Goal: Information Seeking & Learning: Learn about a topic

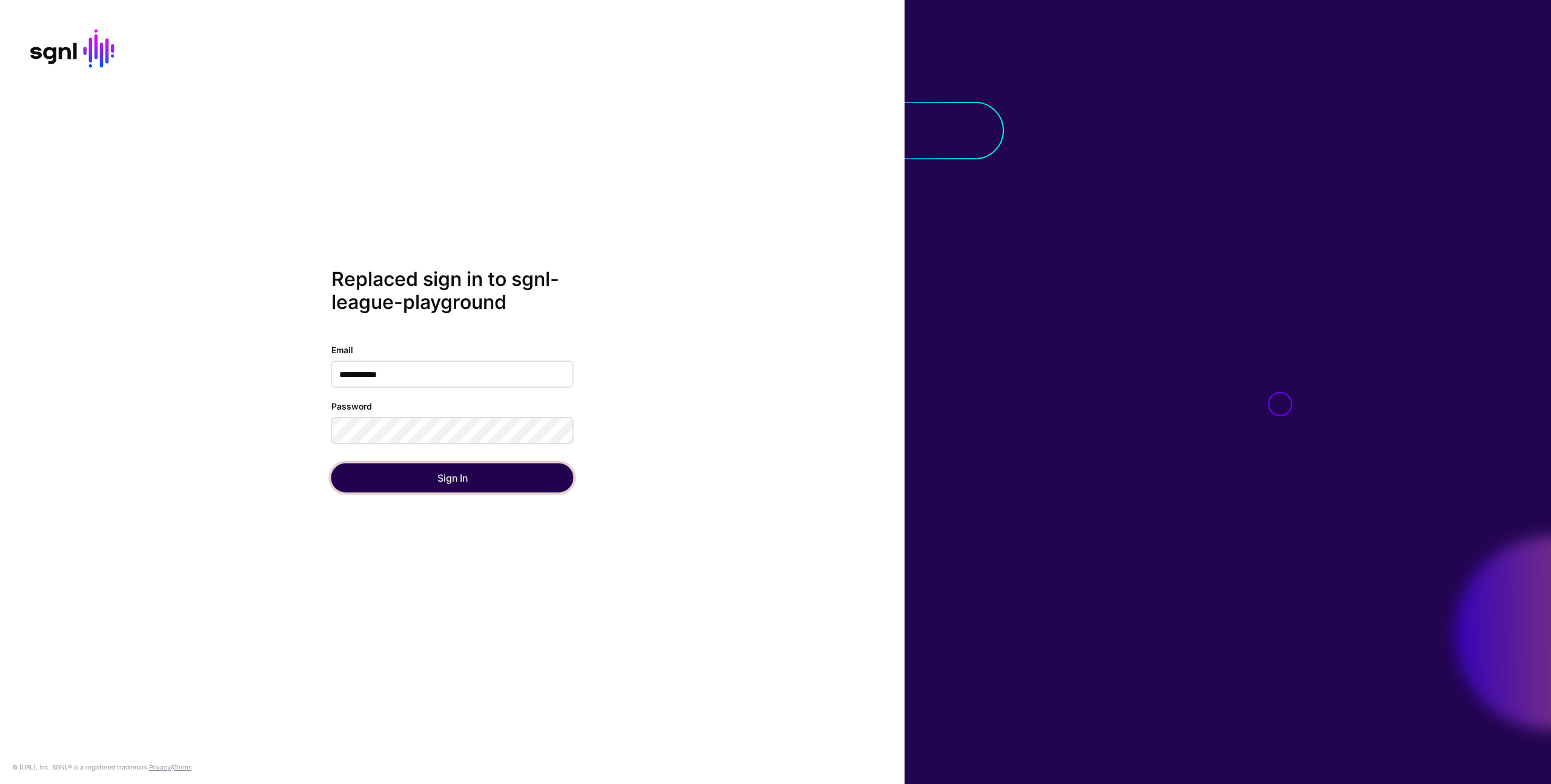
click at [447, 490] on button "Sign In" at bounding box center [453, 478] width 242 height 29
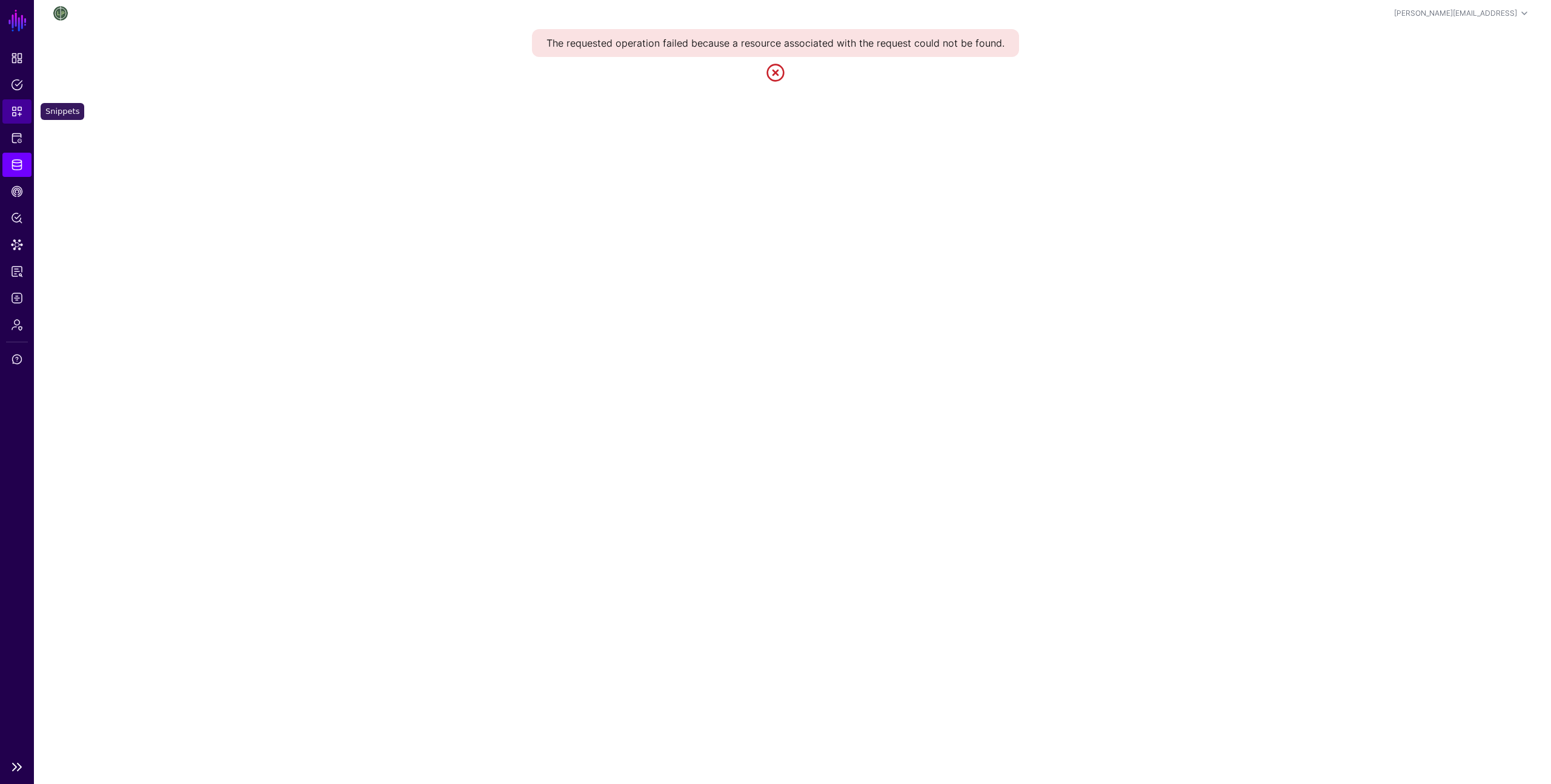
click at [16, 118] on link "Snippets" at bounding box center [17, 111] width 29 height 24
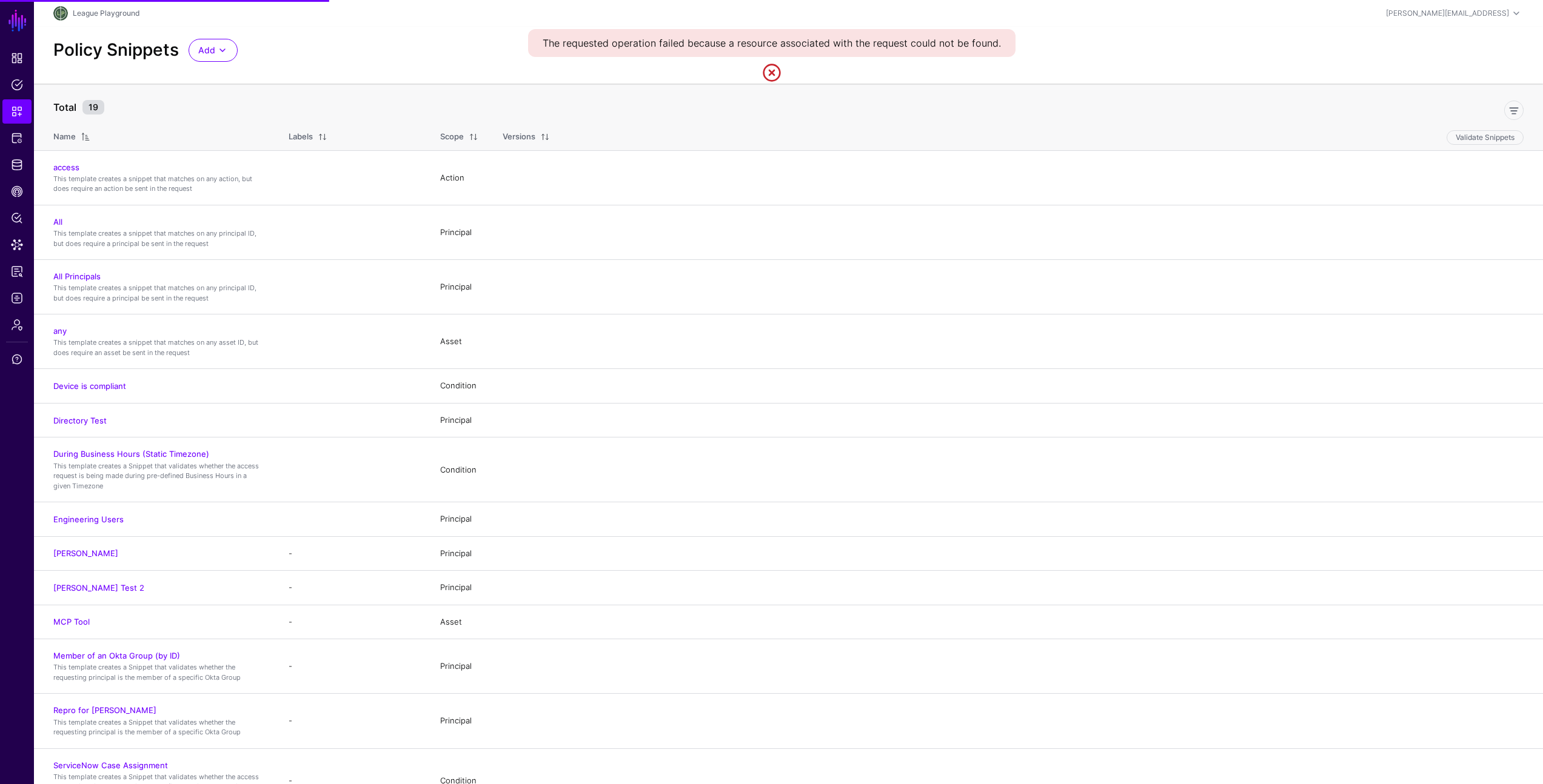
drag, startPoint x: 761, startPoint y: 80, endPoint x: 775, endPoint y: 76, distance: 14.6
click at [771, 78] on link at bounding box center [771, 72] width 19 height 19
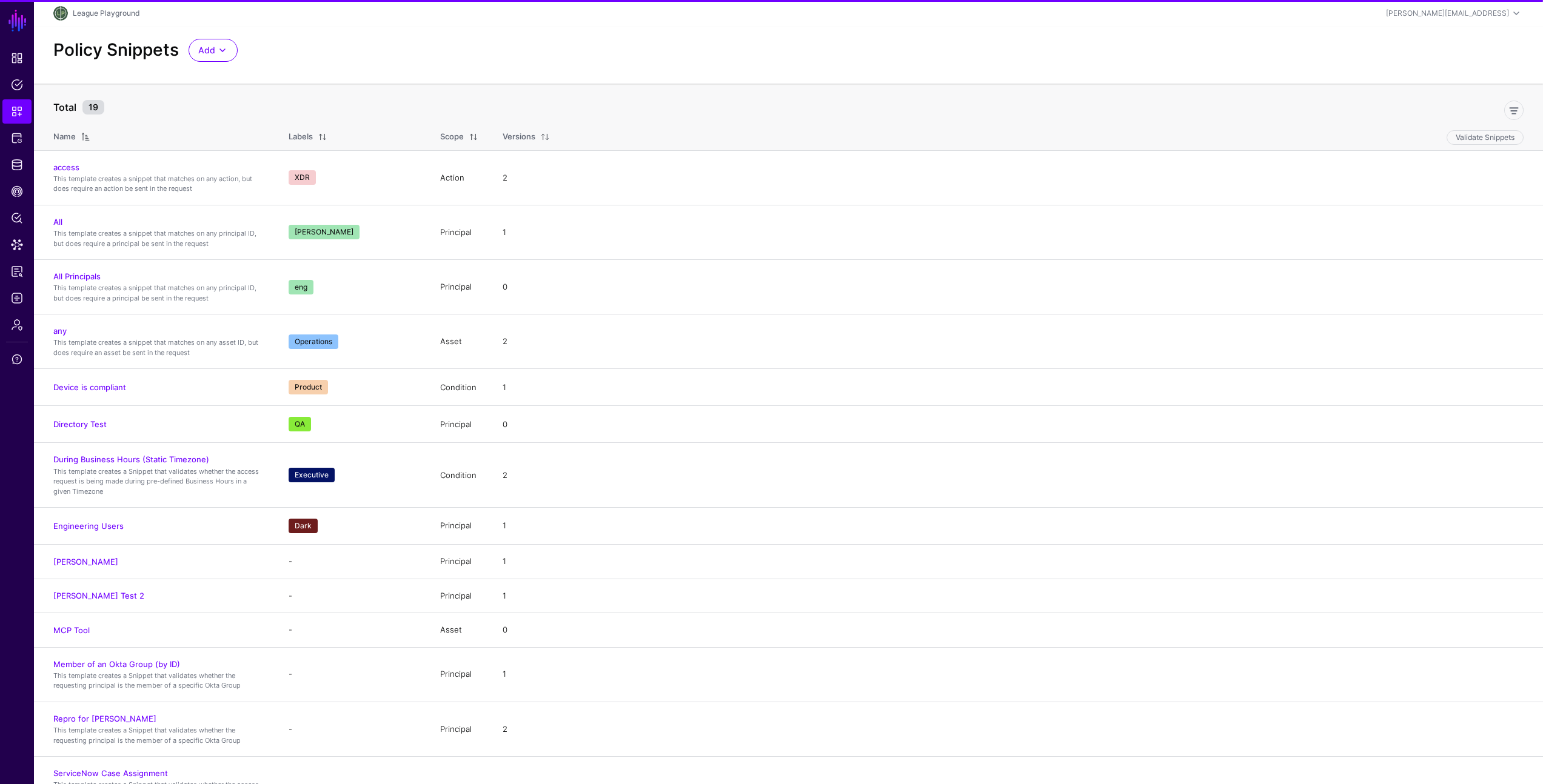
drag, startPoint x: 775, startPoint y: 76, endPoint x: 736, endPoint y: 81, distance: 39.3
click at [774, 76] on link at bounding box center [771, 72] width 19 height 19
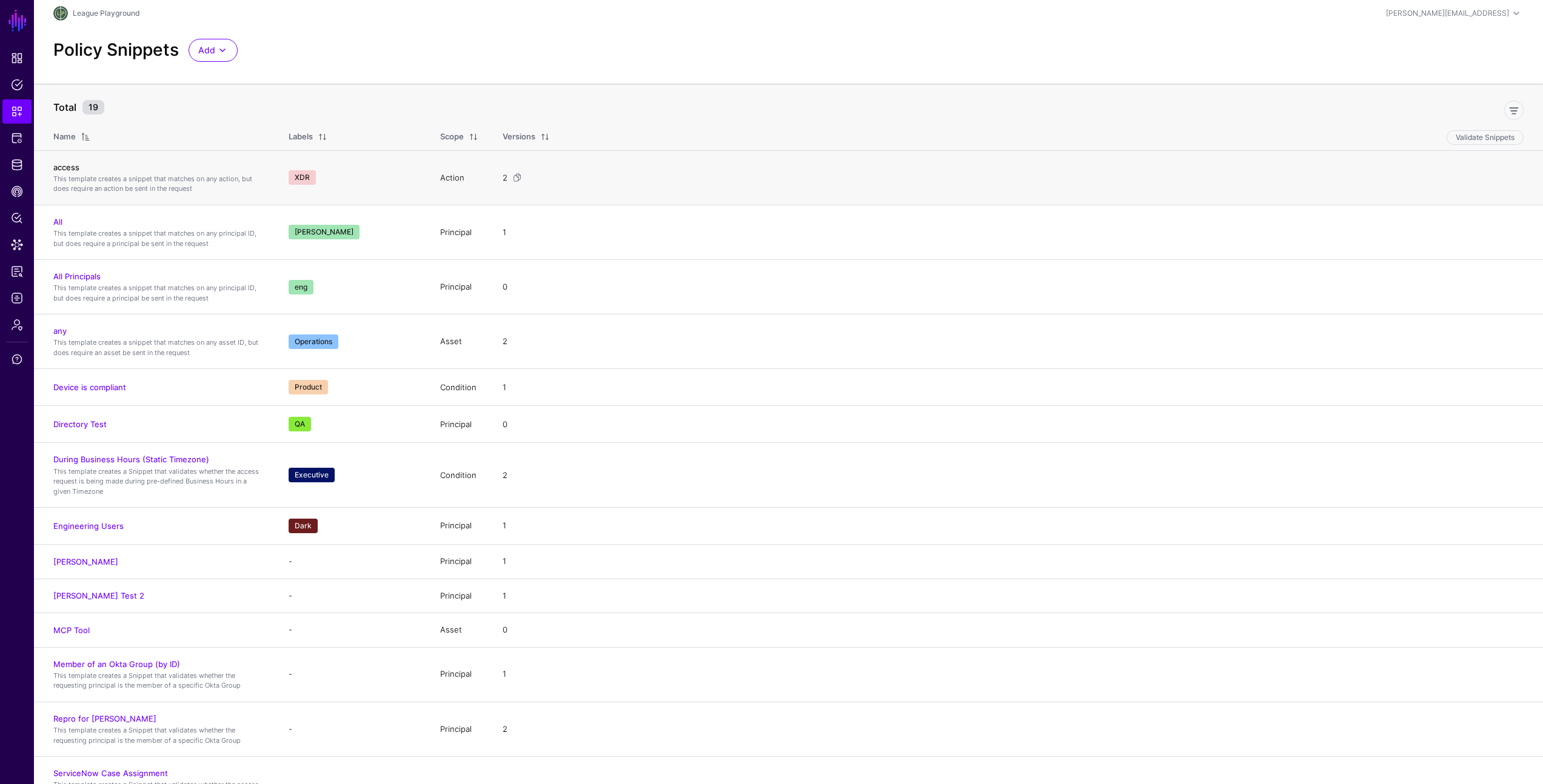
click at [73, 164] on link "access" at bounding box center [66, 167] width 26 height 10
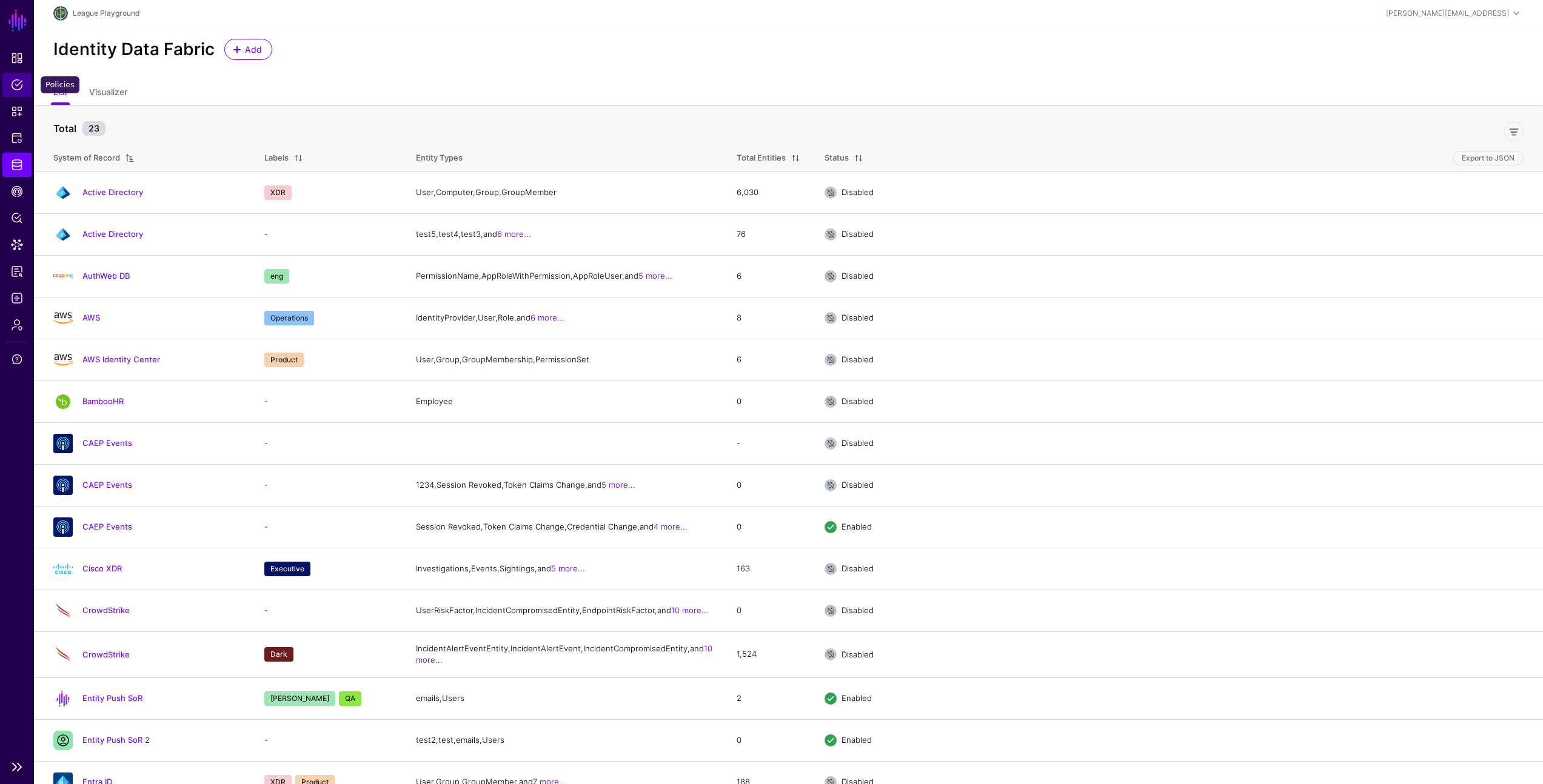
click at [18, 92] on link "Policies" at bounding box center [17, 85] width 29 height 24
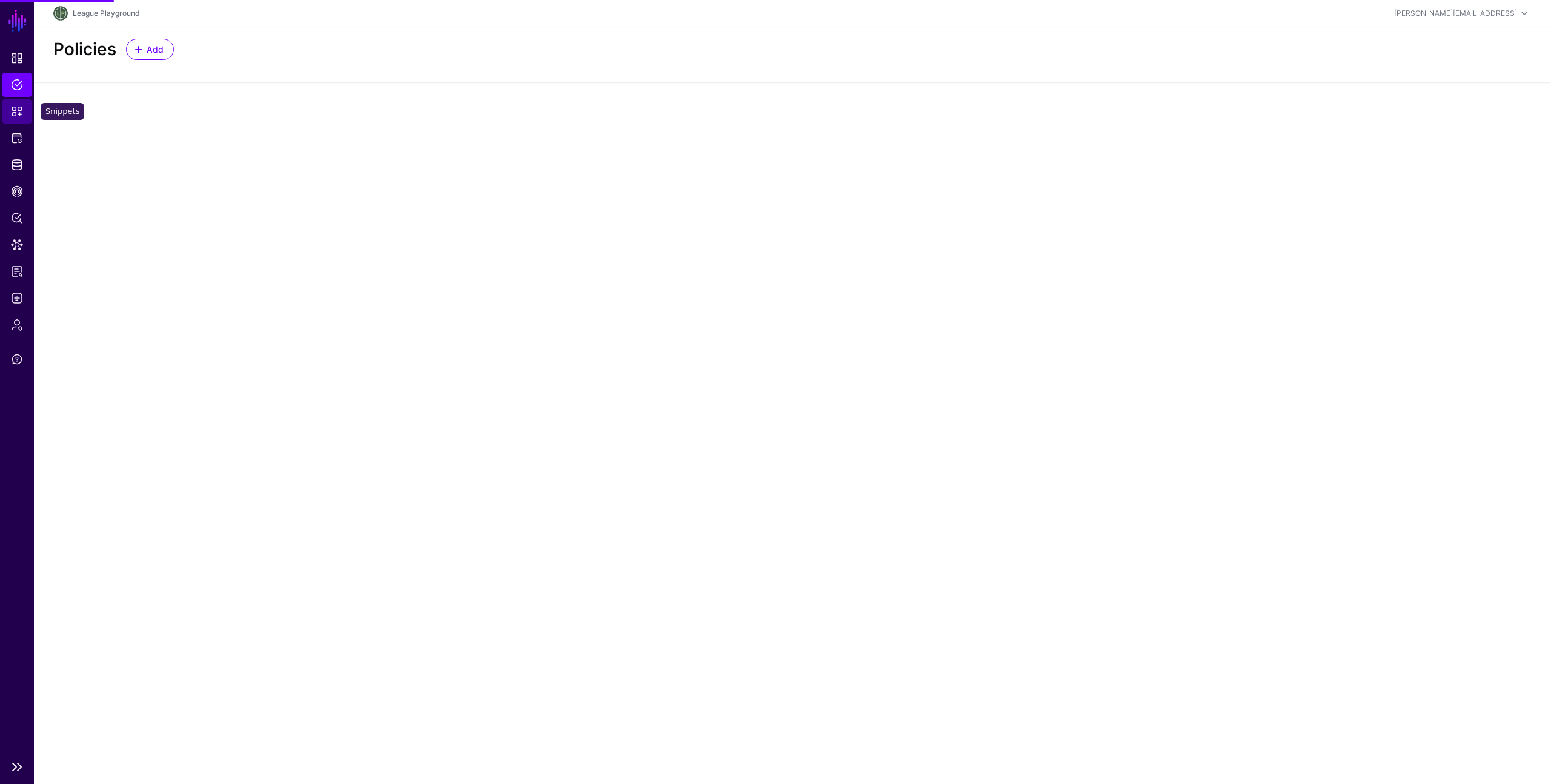
click at [14, 109] on span "Snippets" at bounding box center [17, 111] width 12 height 12
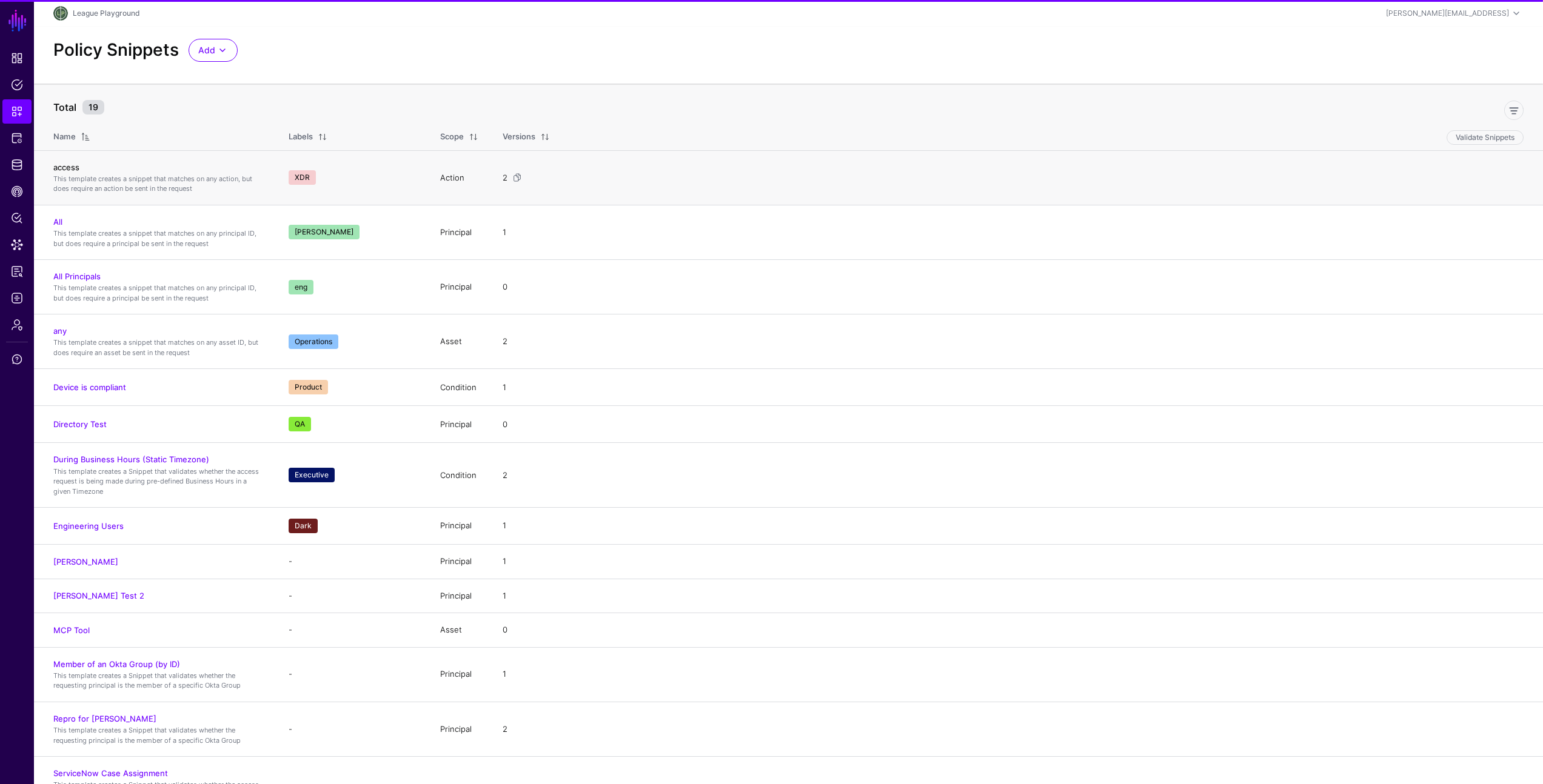
click at [70, 162] on link "access" at bounding box center [66, 167] width 26 height 10
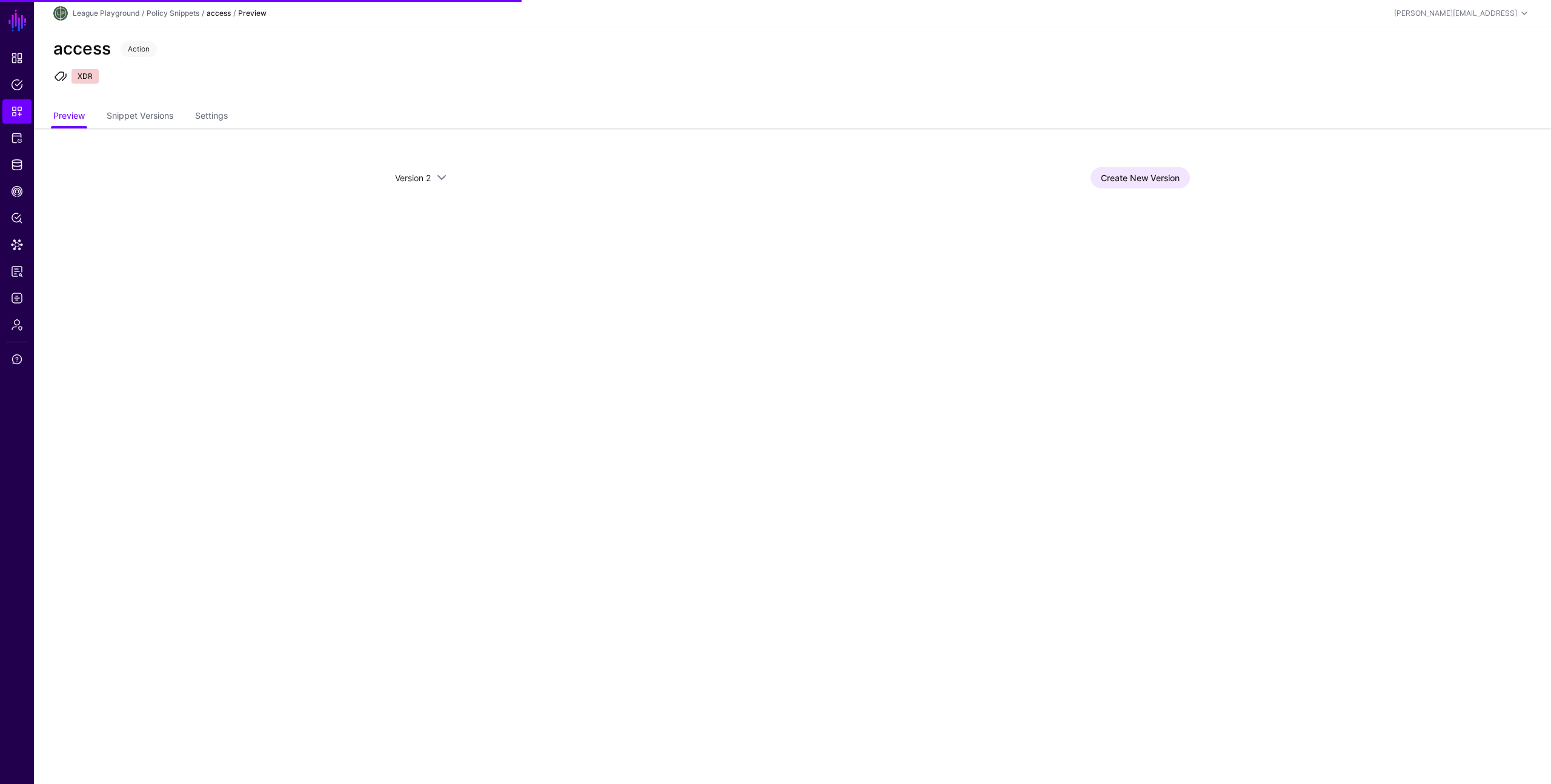
drag, startPoint x: 151, startPoint y: 126, endPoint x: 144, endPoint y: 183, distance: 57.4
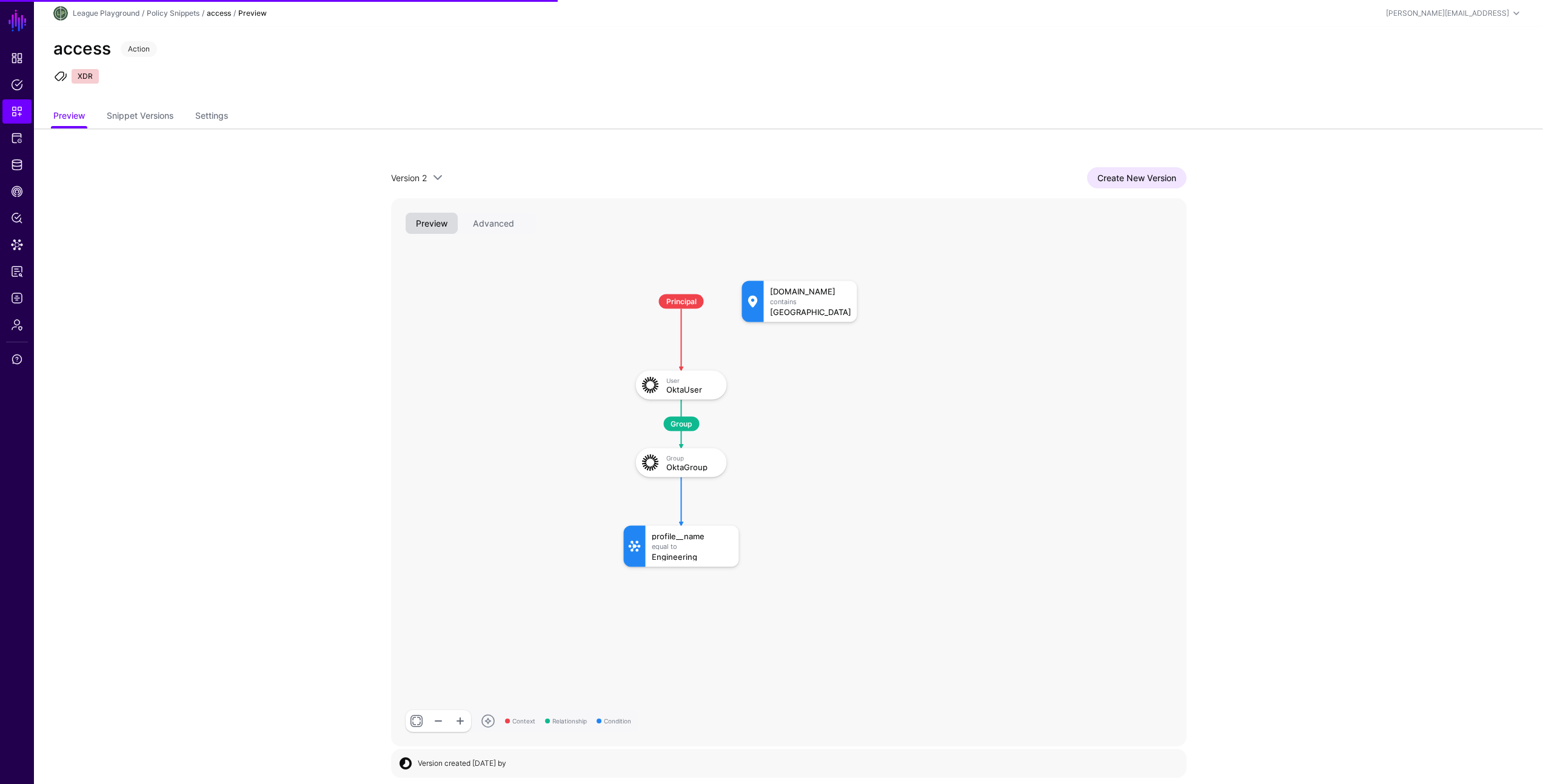
click at [240, 89] on div "access Action XDR" at bounding box center [788, 66] width 1509 height 79
click at [132, 116] on link "Snippet Versions" at bounding box center [139, 116] width 66 height 23
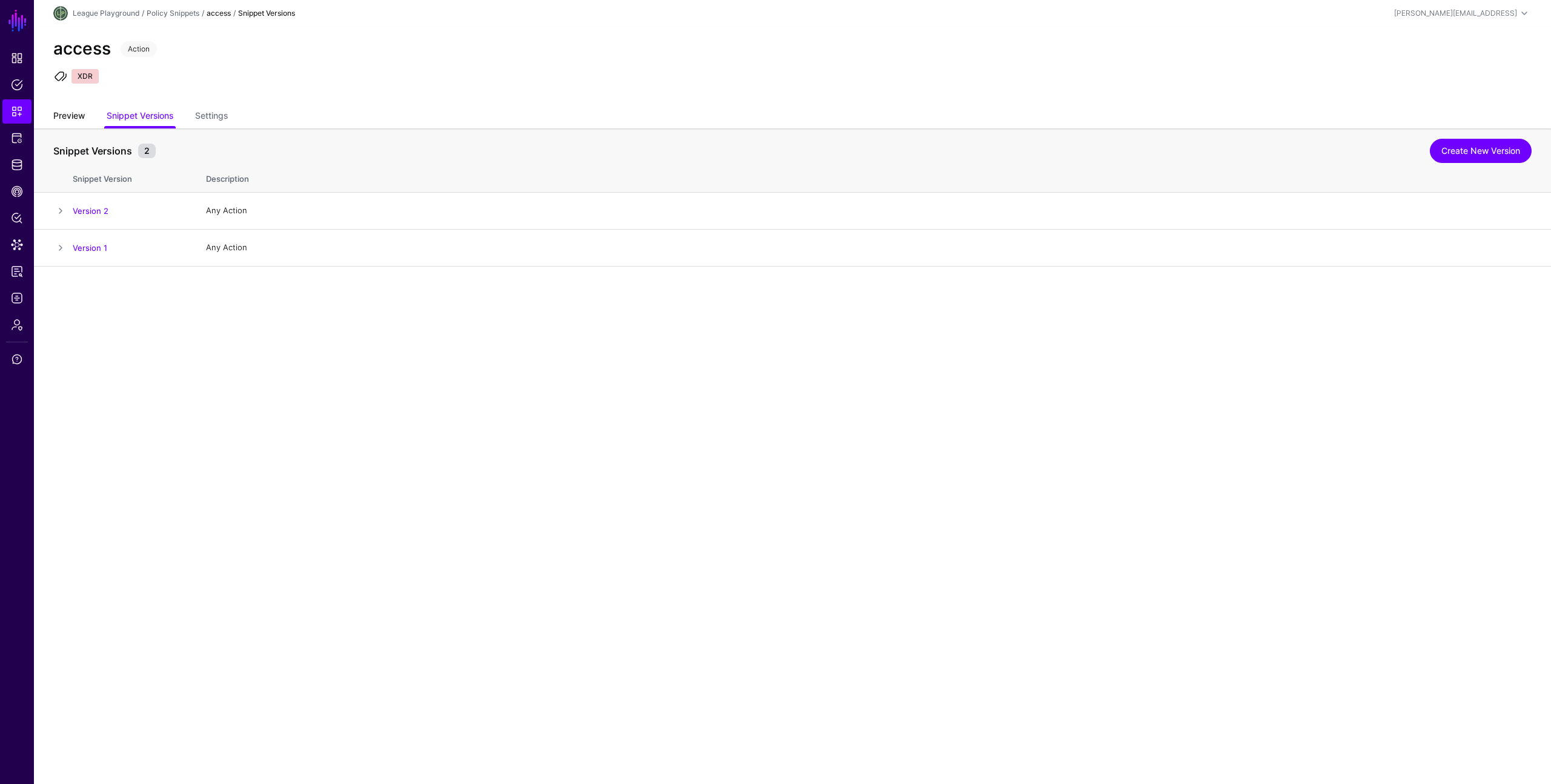
click at [82, 116] on link "Preview" at bounding box center [69, 116] width 32 height 23
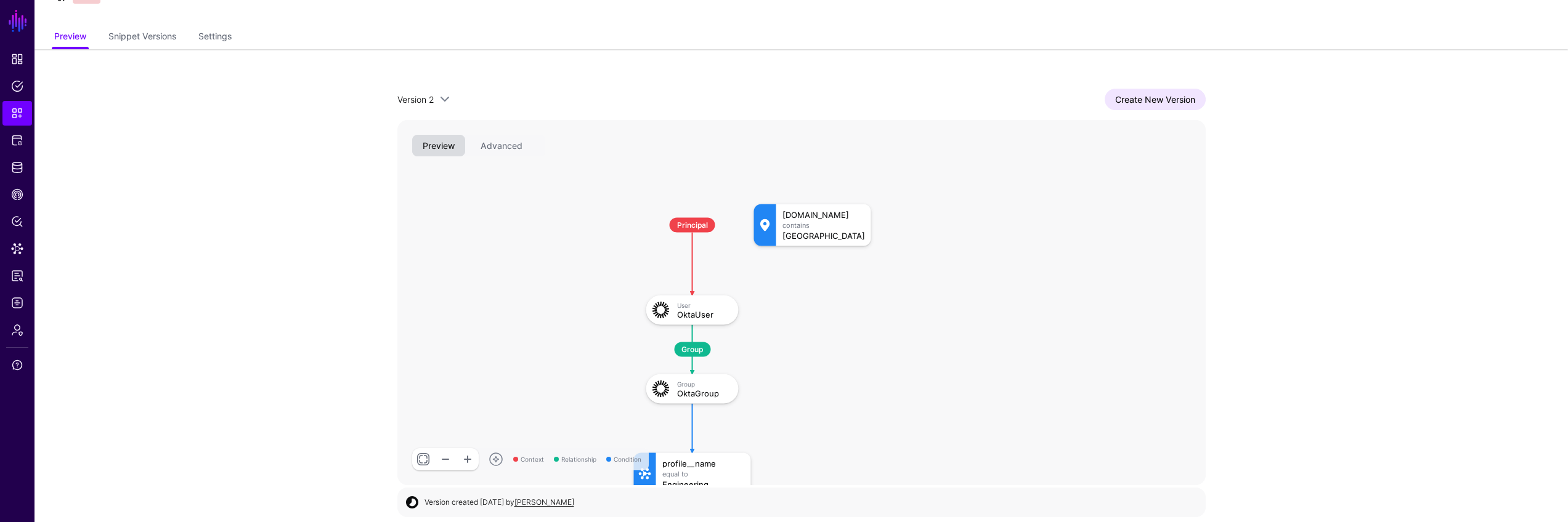
scroll to position [84, 0]
click at [493, 148] on button "Advanced" at bounding box center [501, 143] width 63 height 21
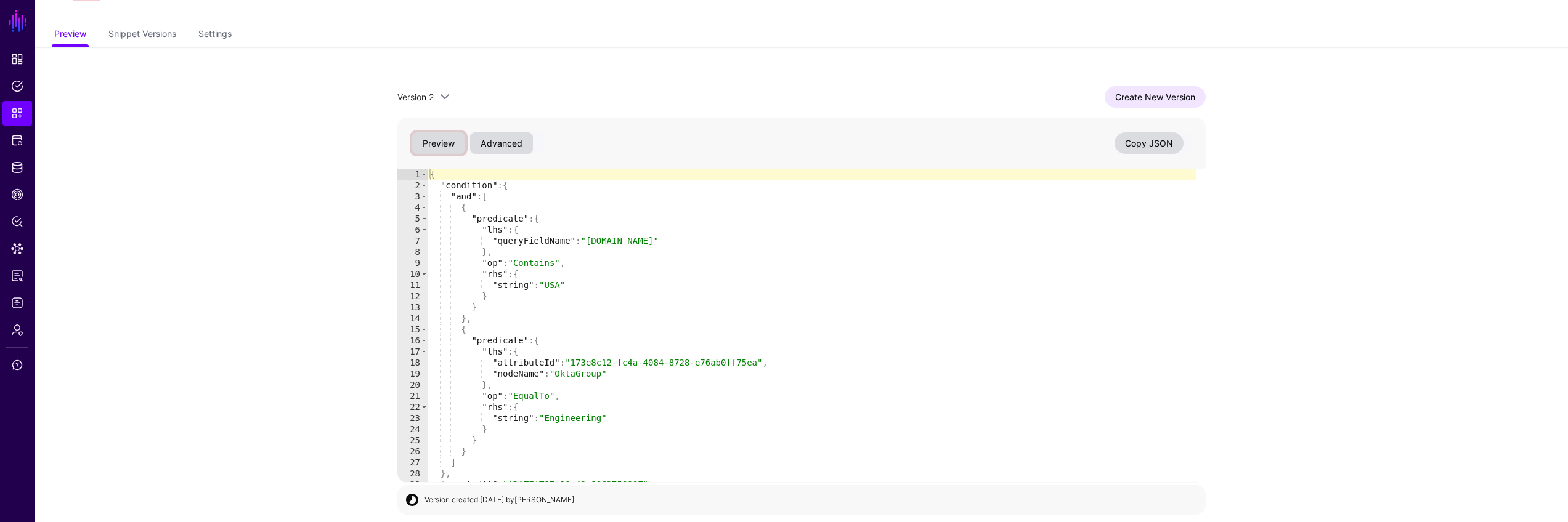
click at [453, 144] on button "Preview" at bounding box center [438, 143] width 53 height 21
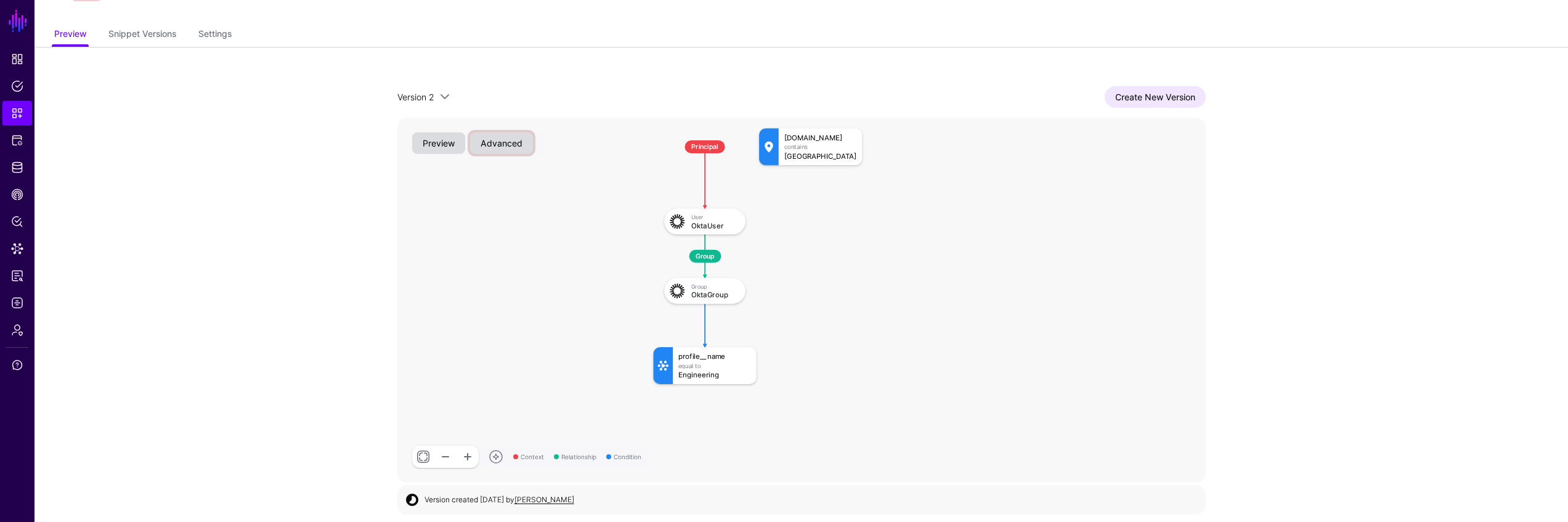
click at [504, 133] on button "Advanced" at bounding box center [501, 143] width 63 height 21
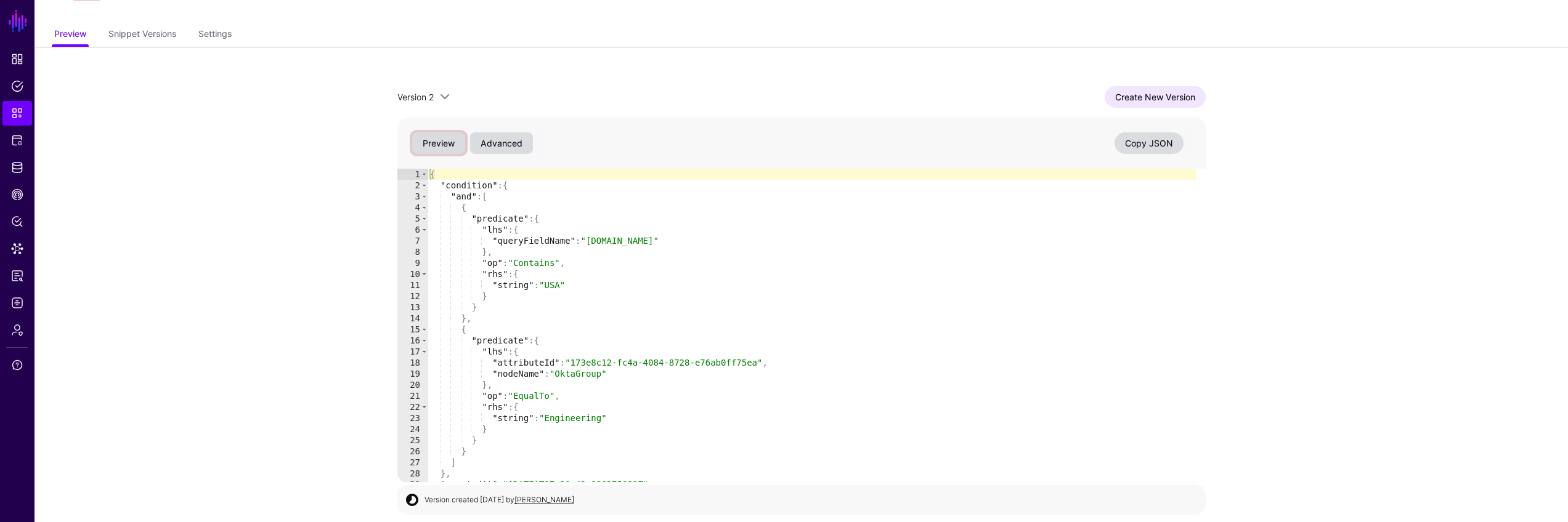
click at [435, 138] on button "Preview" at bounding box center [438, 143] width 53 height 21
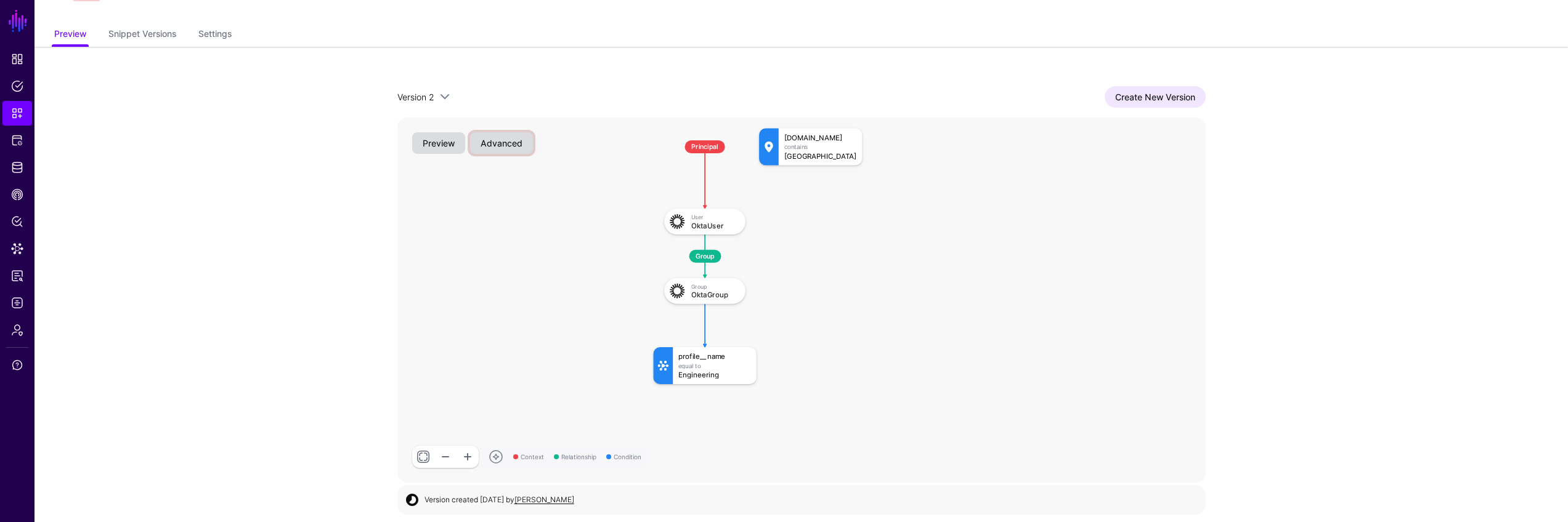
click at [519, 144] on button "Advanced" at bounding box center [501, 143] width 63 height 21
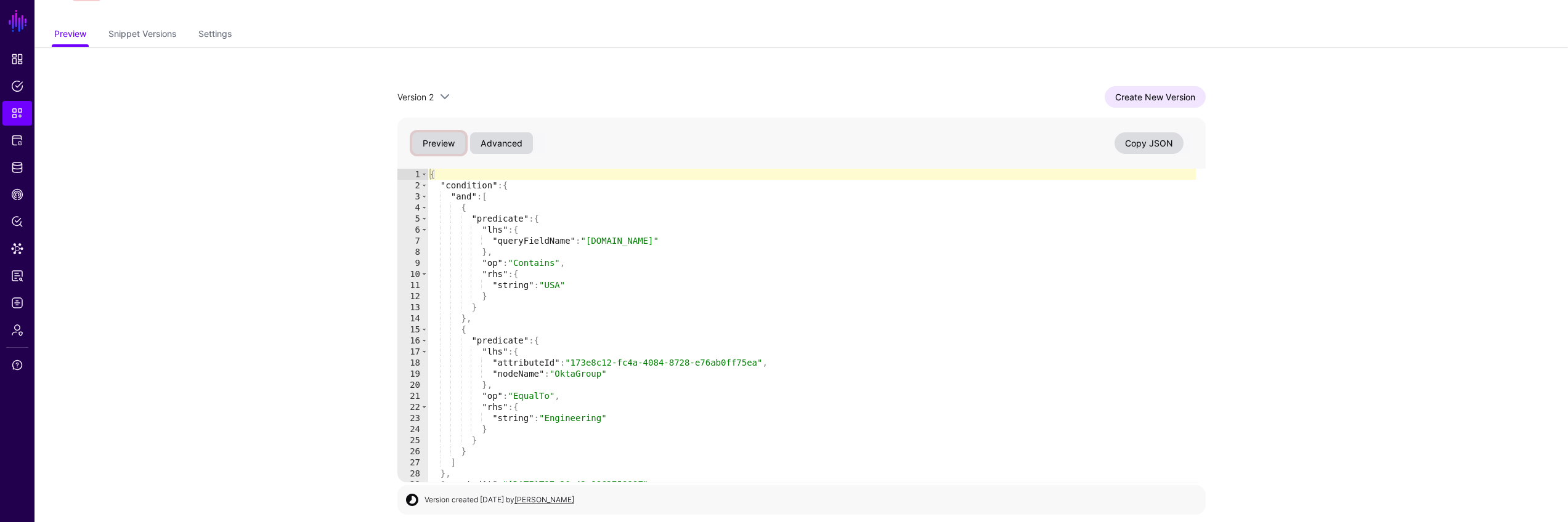
click at [437, 141] on button "Preview" at bounding box center [438, 143] width 53 height 21
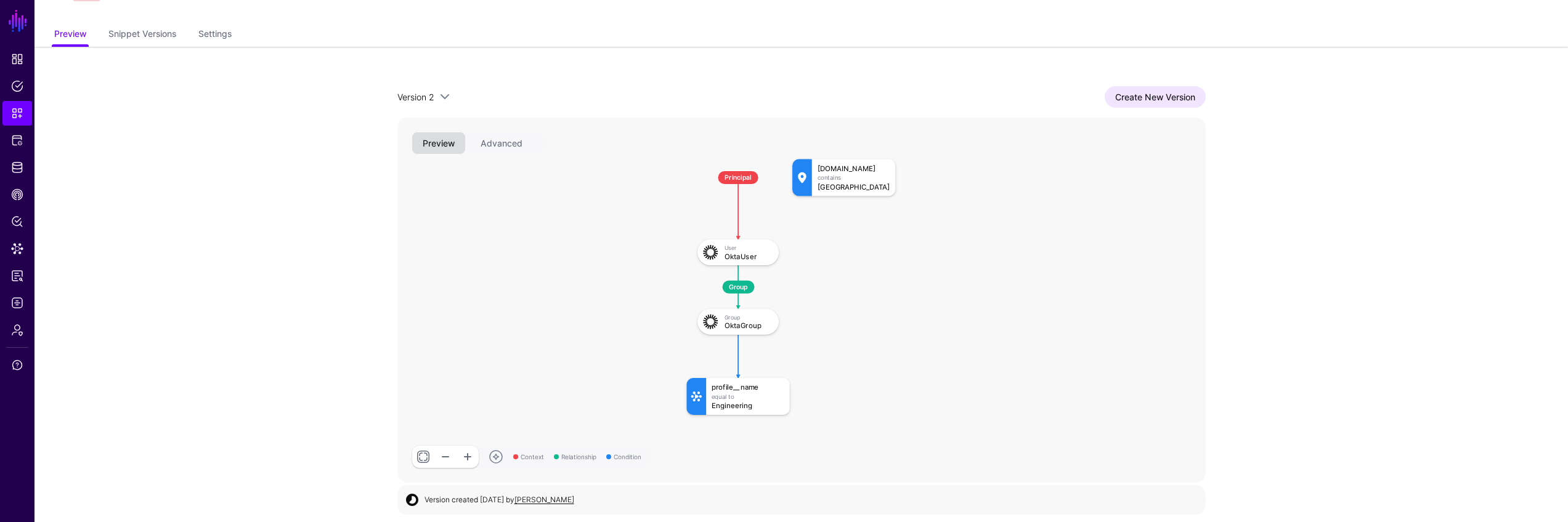
drag, startPoint x: 770, startPoint y: 318, endPoint x: 810, endPoint y: 351, distance: 51.9
click at [810, 351] on rect at bounding box center [675, 148] width 71120 height 32131
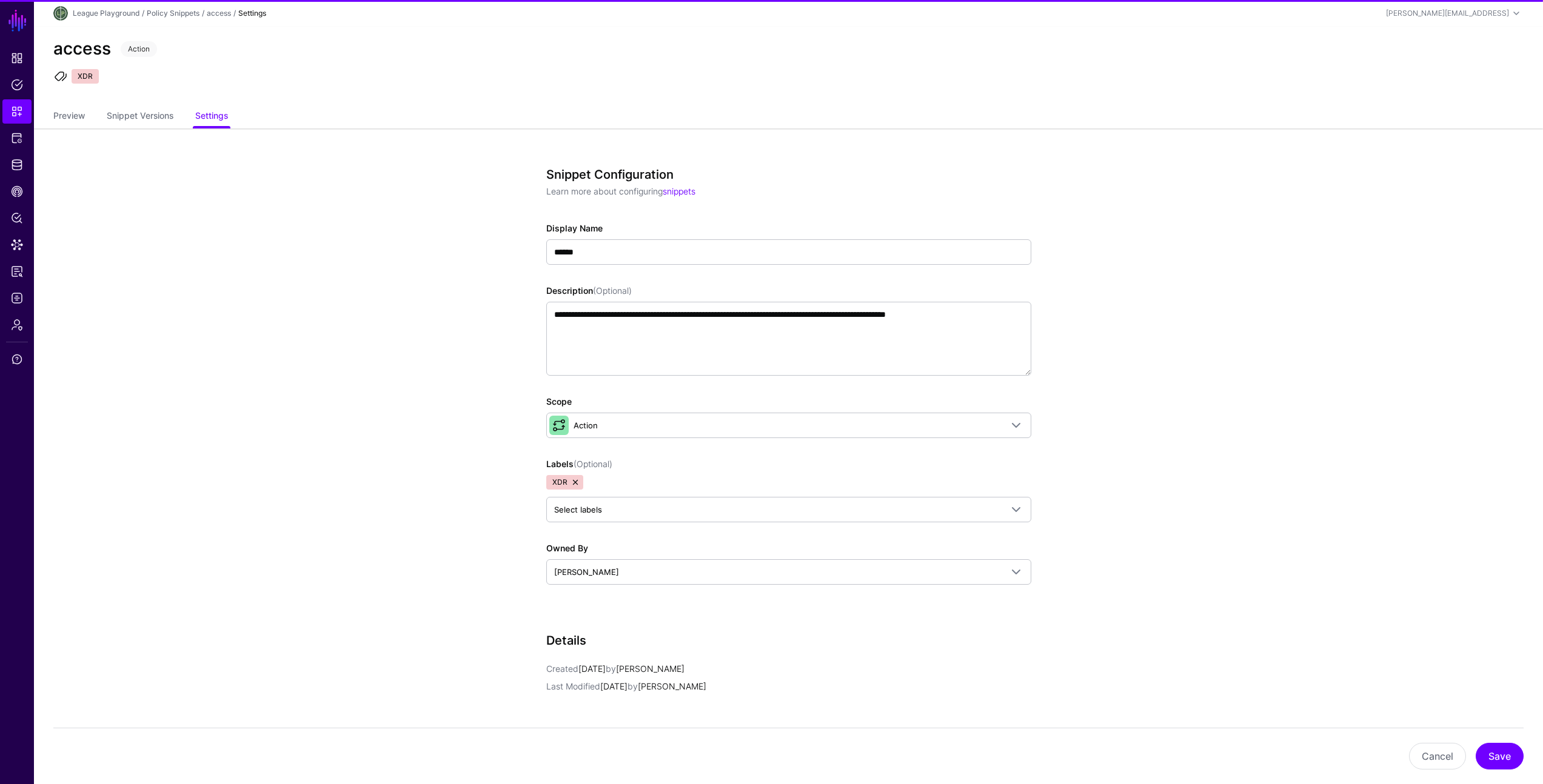
scroll to position [212, 0]
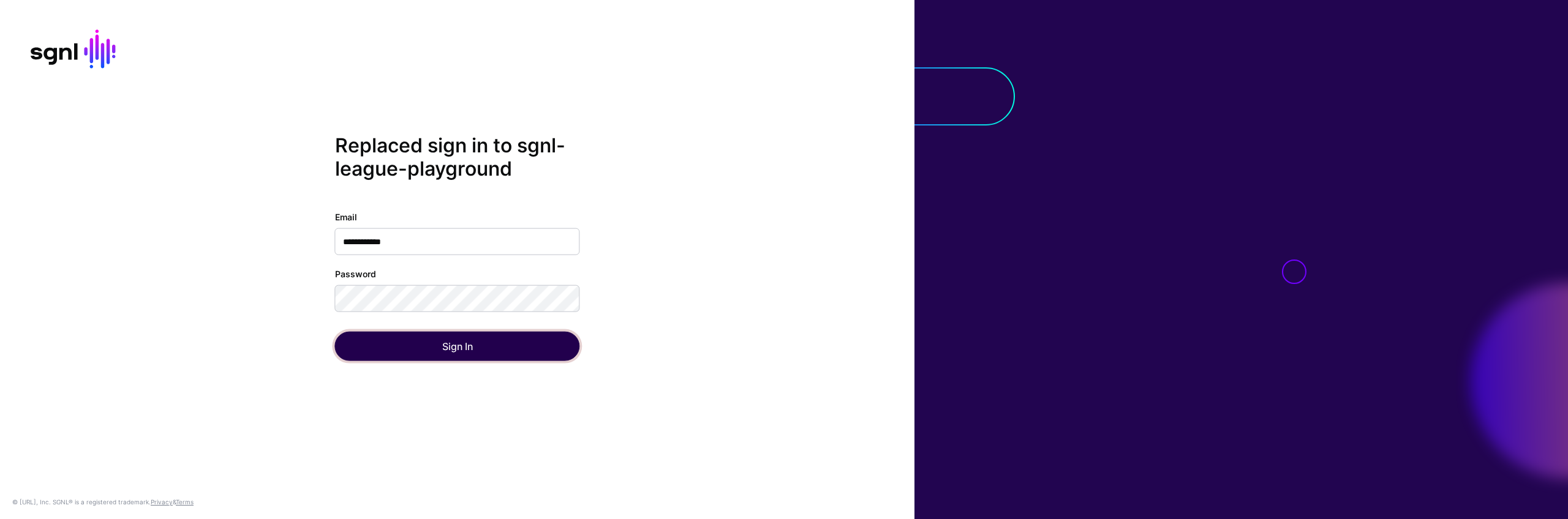
click at [374, 349] on button "Sign In" at bounding box center [457, 346] width 245 height 29
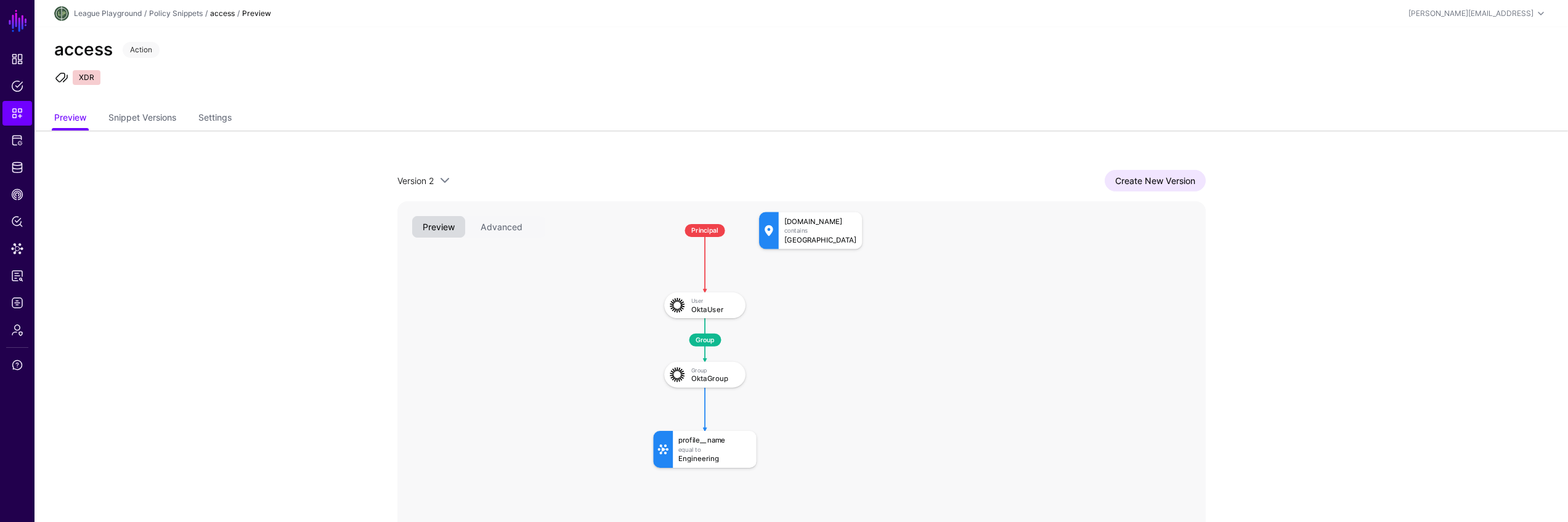
scroll to position [84, 0]
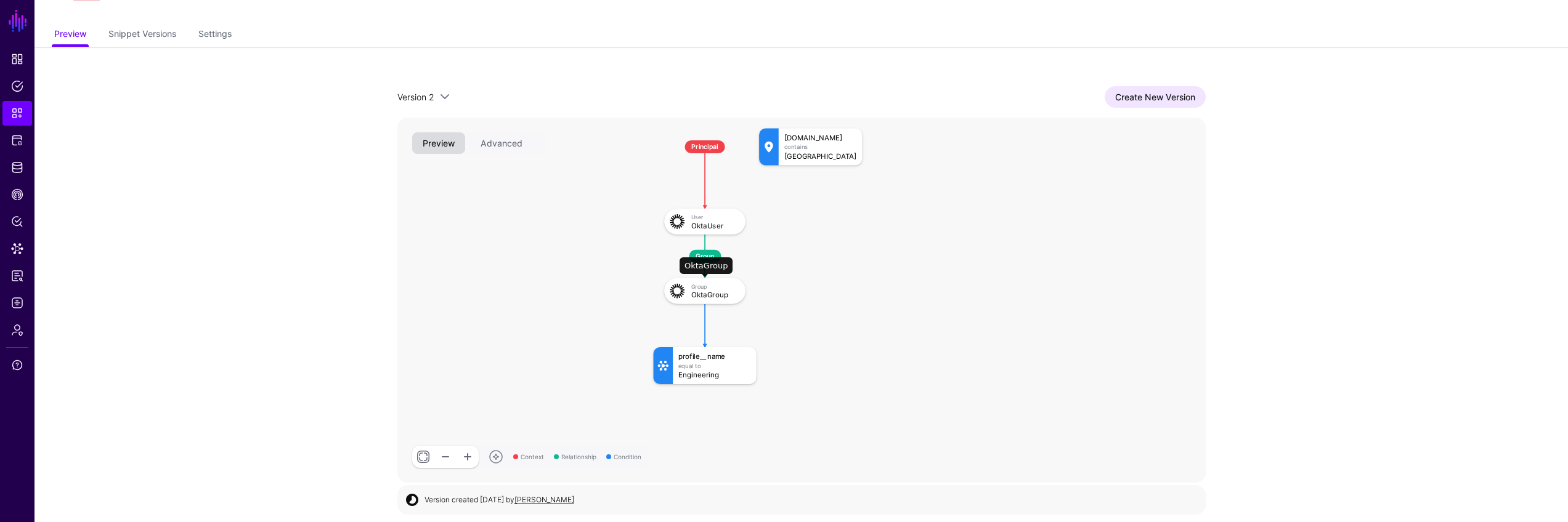
click at [704, 297] on div "OktaGroup" at bounding box center [715, 294] width 47 height 7
click at [693, 287] on div "Group" at bounding box center [715, 287] width 47 height 7
